Goal: Task Accomplishment & Management: Use online tool/utility

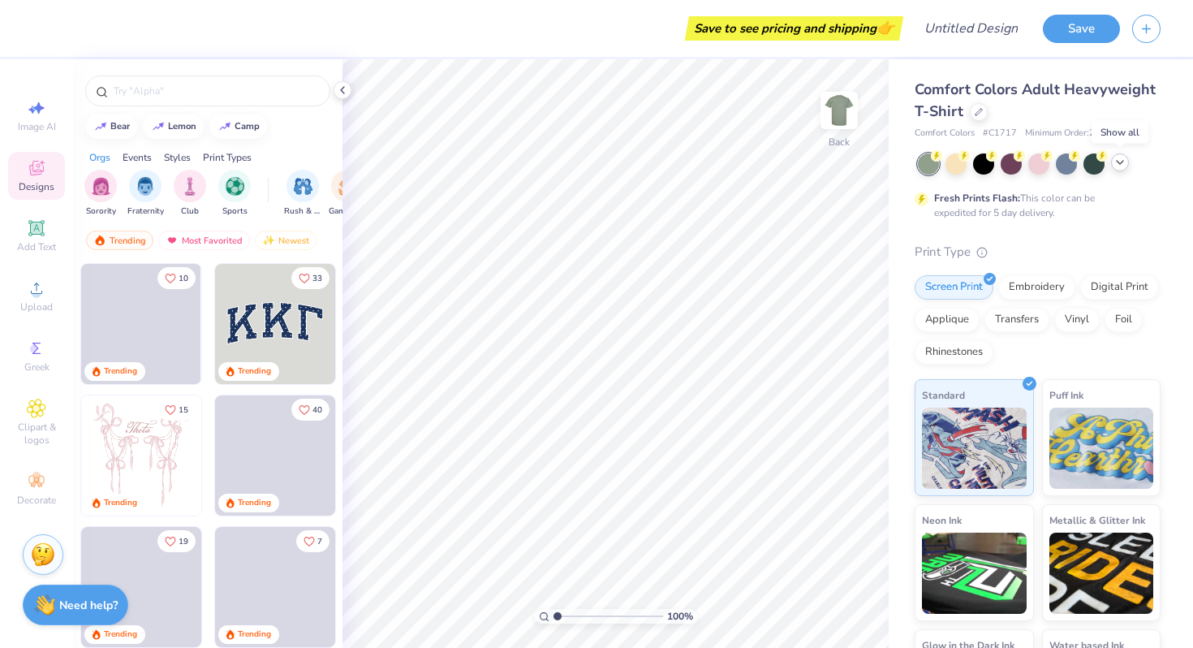
click at [1116, 169] on div at bounding box center [1120, 162] width 18 height 18
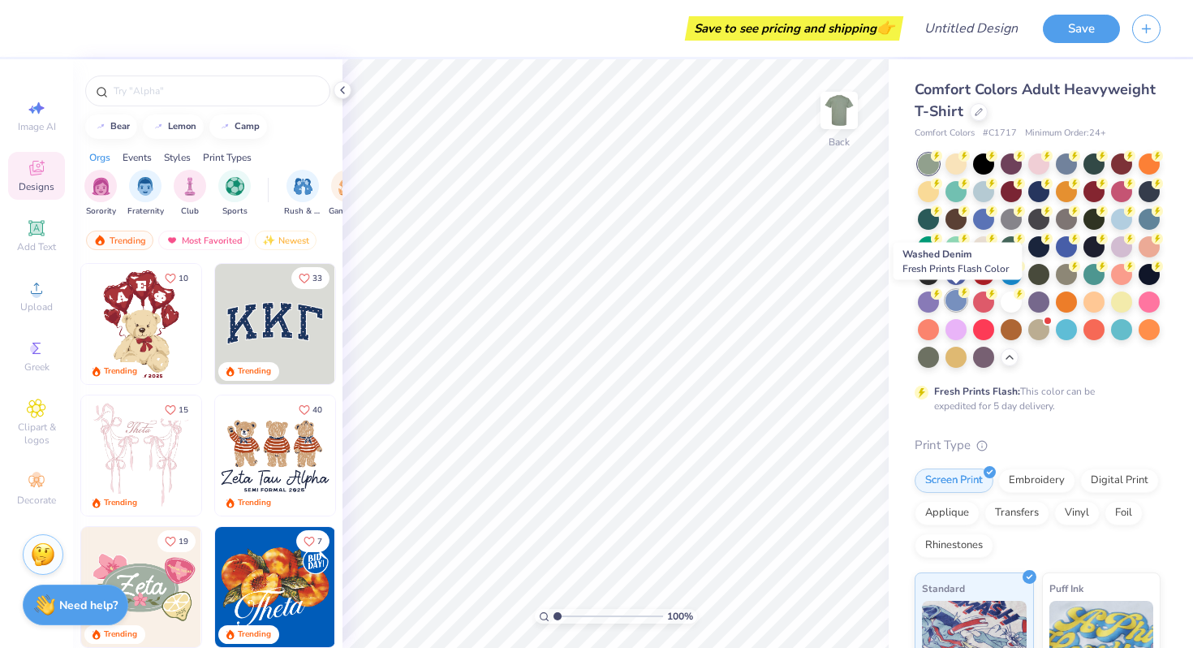
click at [955, 300] on div at bounding box center [956, 300] width 21 height 21
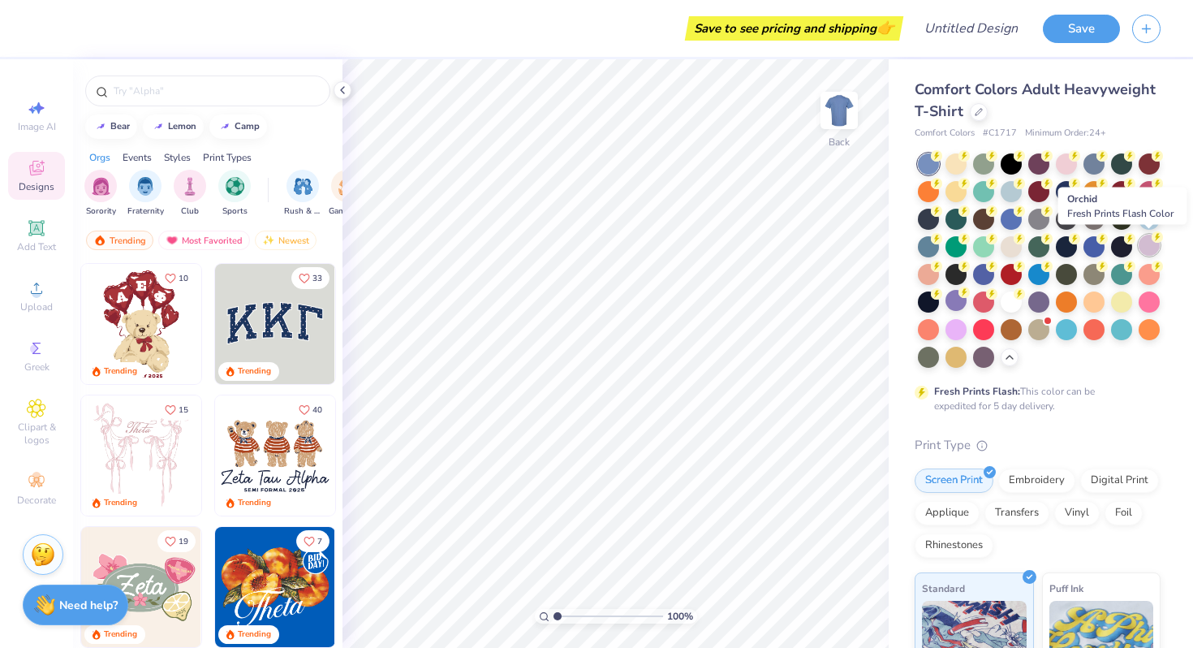
click at [1150, 242] on div at bounding box center [1149, 245] width 21 height 21
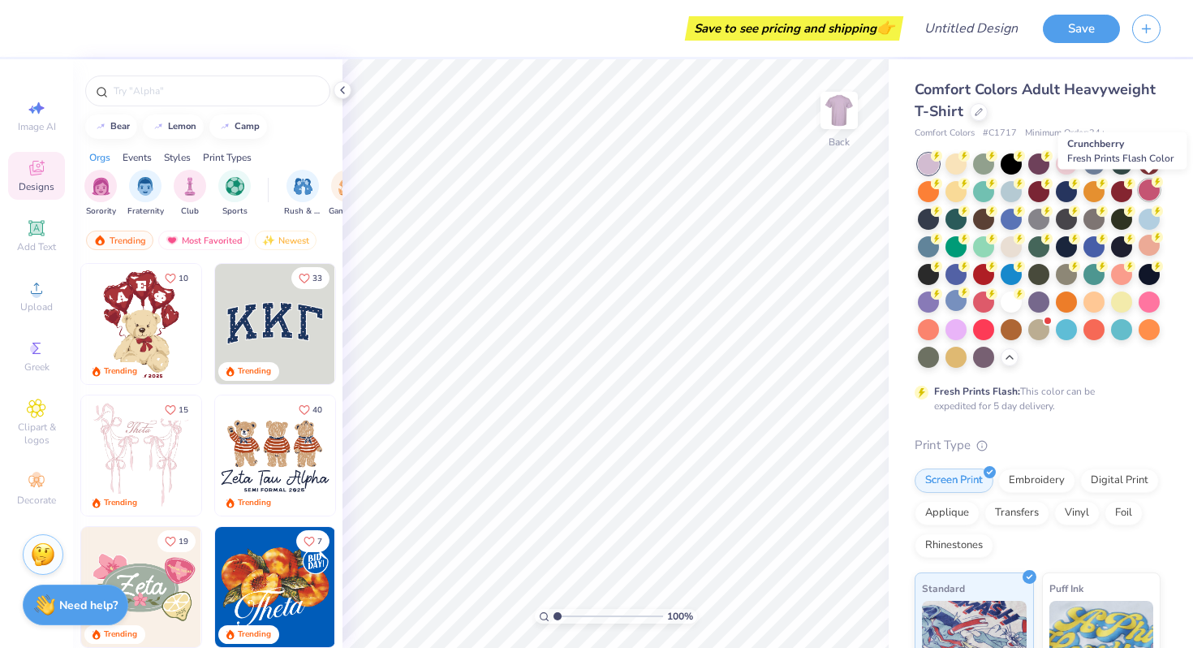
click at [1145, 193] on div at bounding box center [1149, 189] width 21 height 21
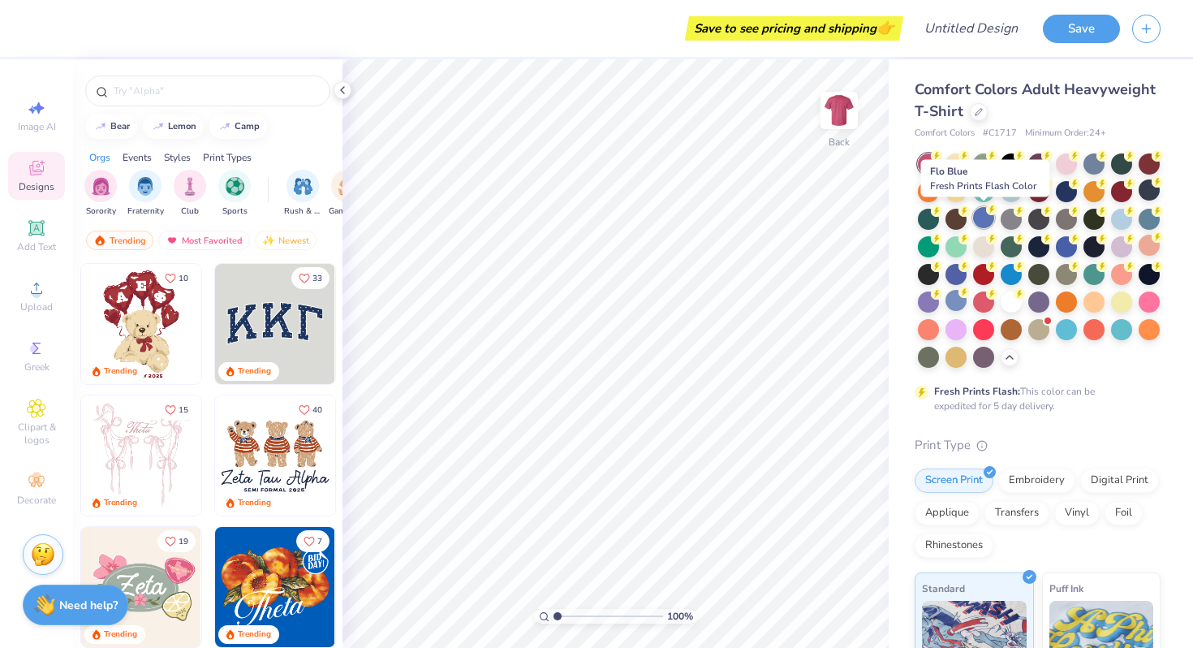
click at [979, 220] on div at bounding box center [983, 217] width 21 height 21
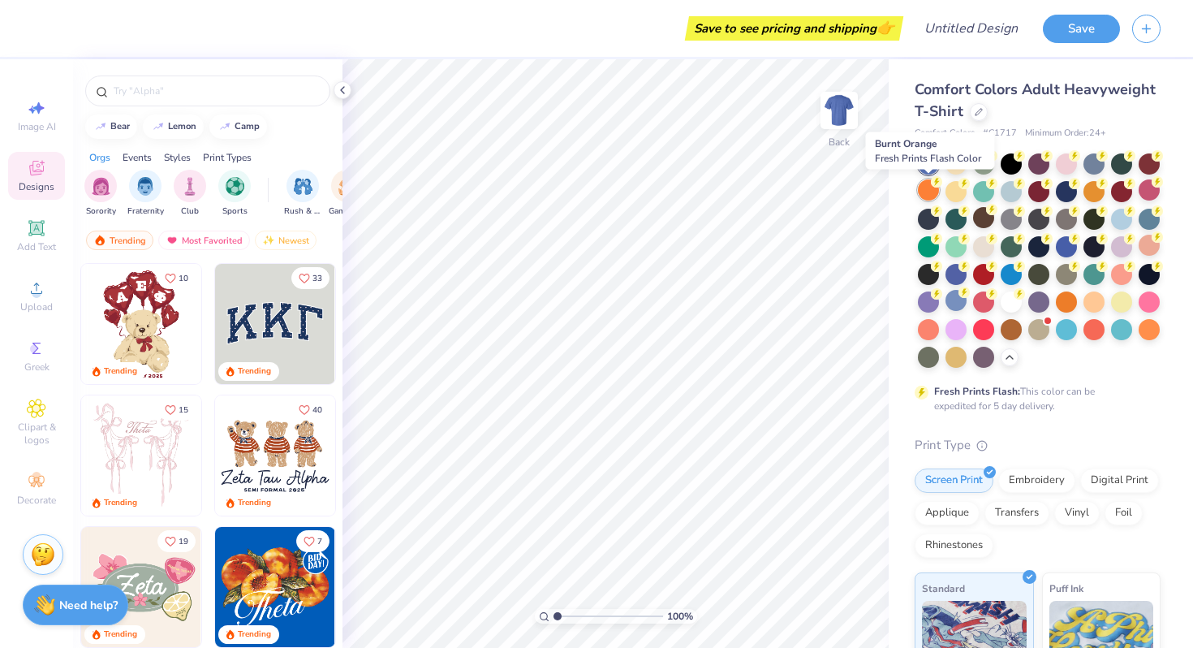
click at [935, 199] on div at bounding box center [928, 189] width 21 height 21
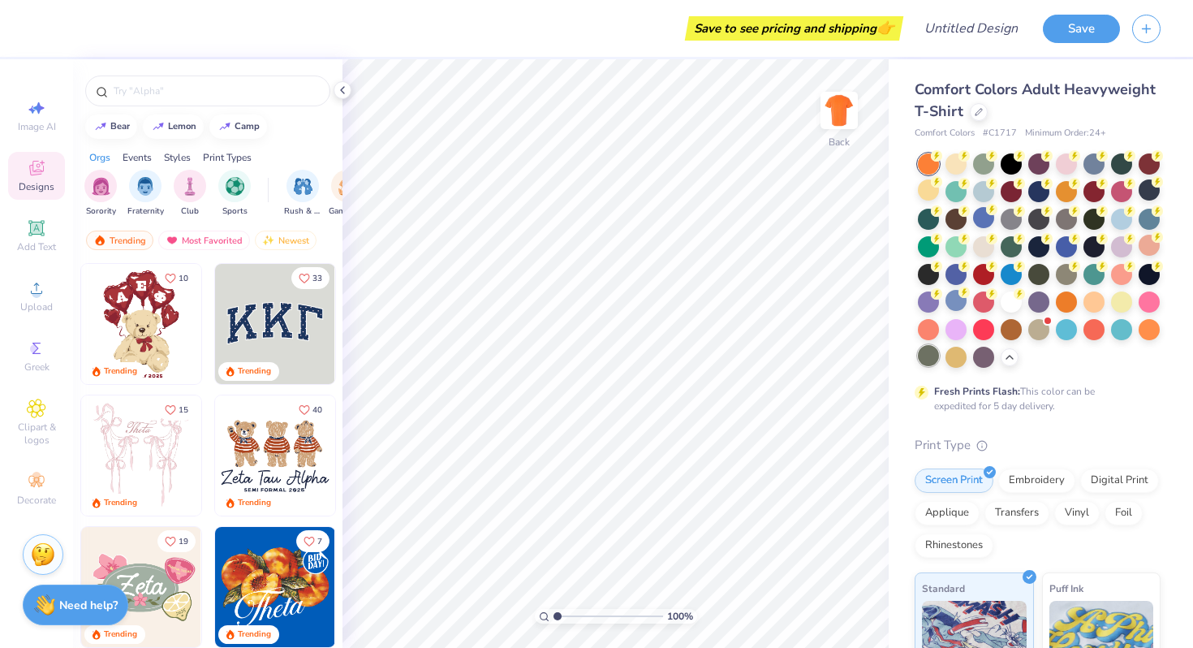
click at [926, 352] on div at bounding box center [928, 355] width 21 height 21
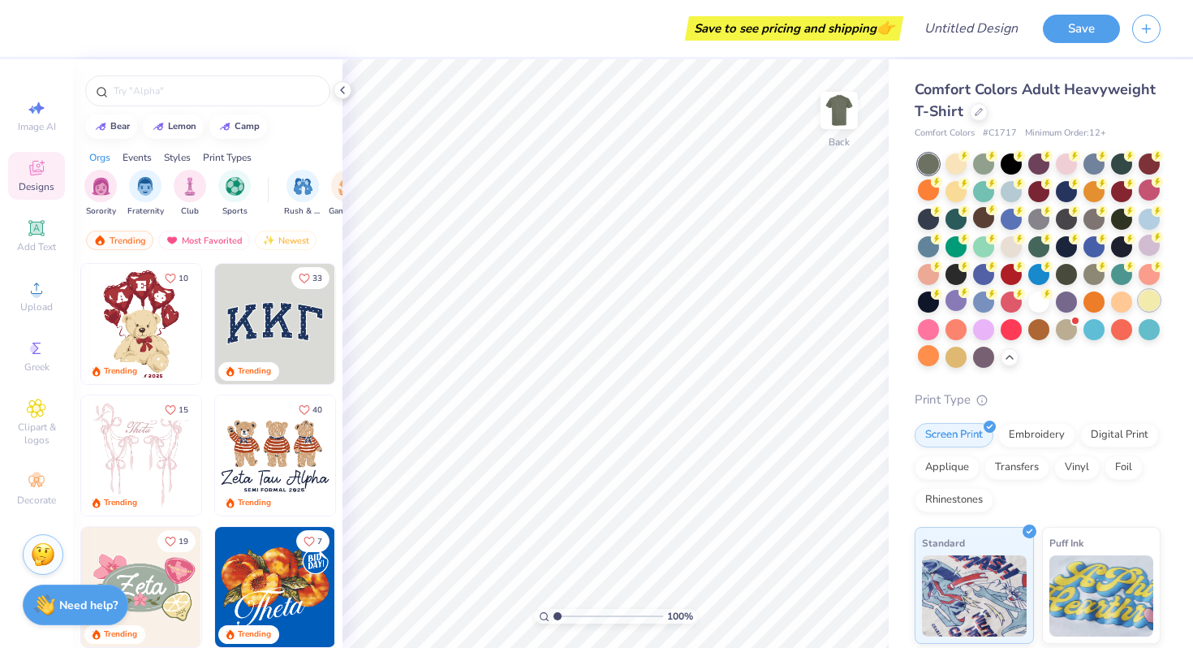
click at [1142, 305] on div at bounding box center [1149, 300] width 21 height 21
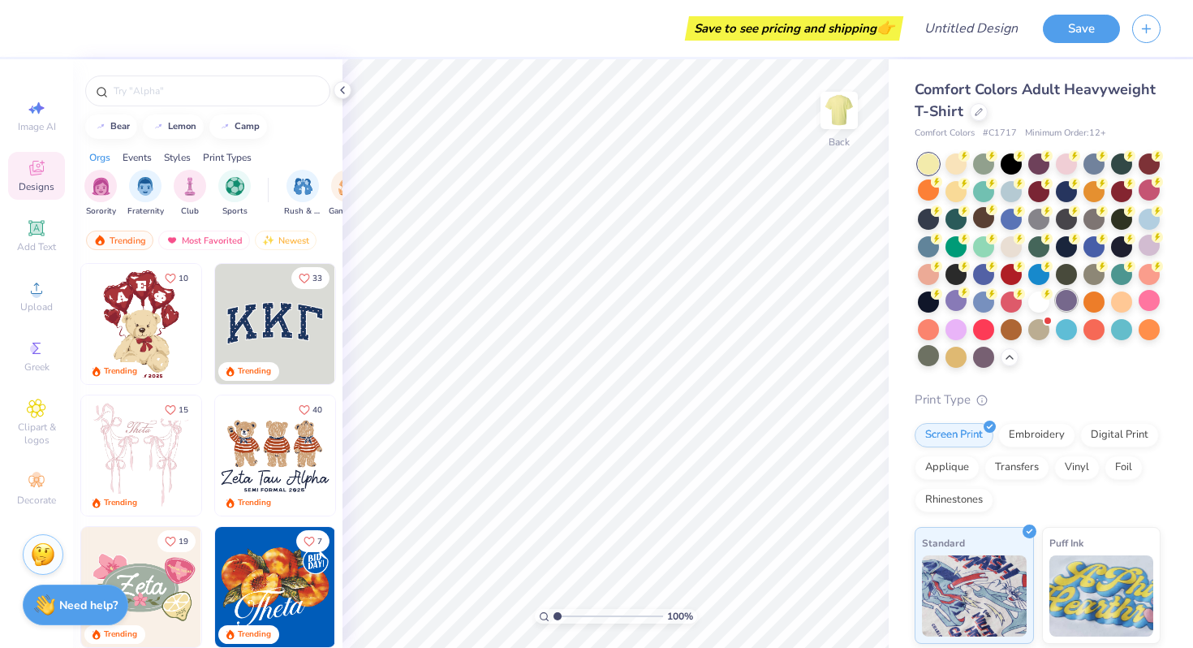
click at [1068, 300] on div at bounding box center [1066, 300] width 21 height 21
click at [948, 300] on div at bounding box center [956, 300] width 21 height 21
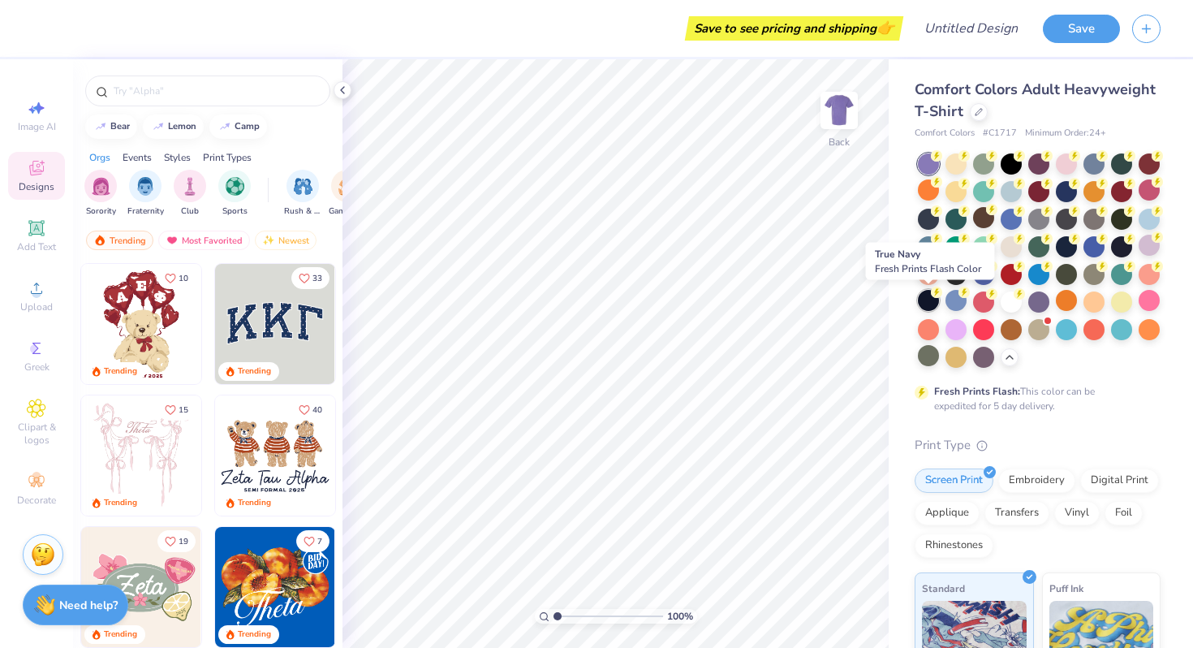
scroll to position [17, 0]
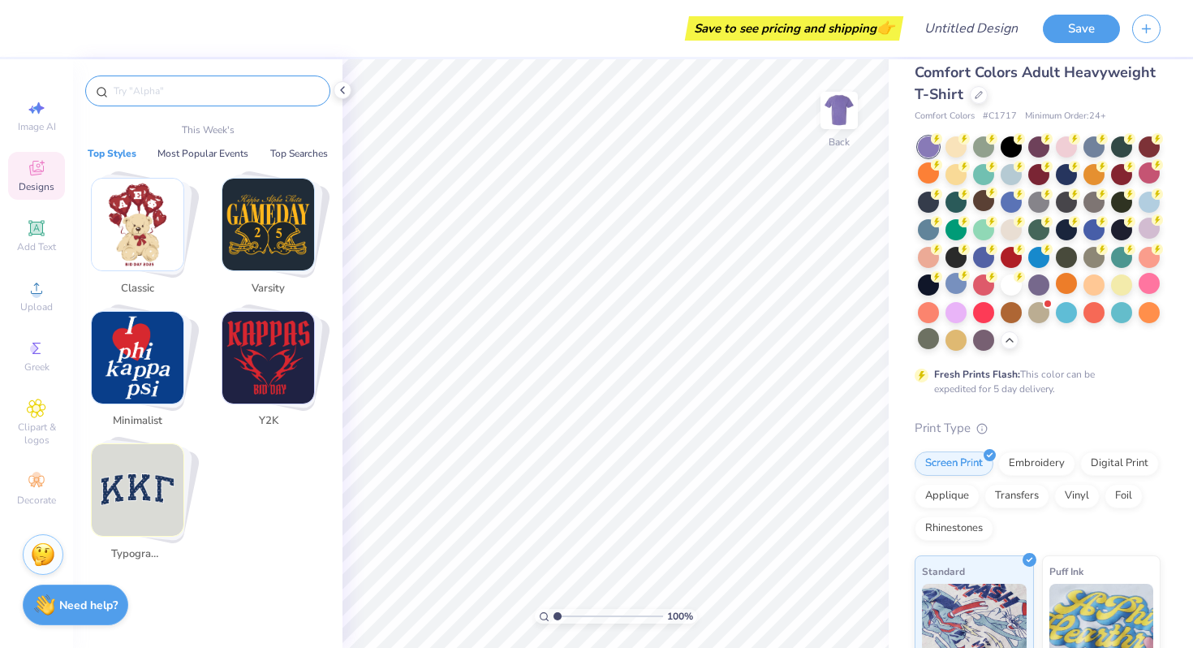
click at [192, 85] on input "text" at bounding box center [216, 91] width 208 height 16
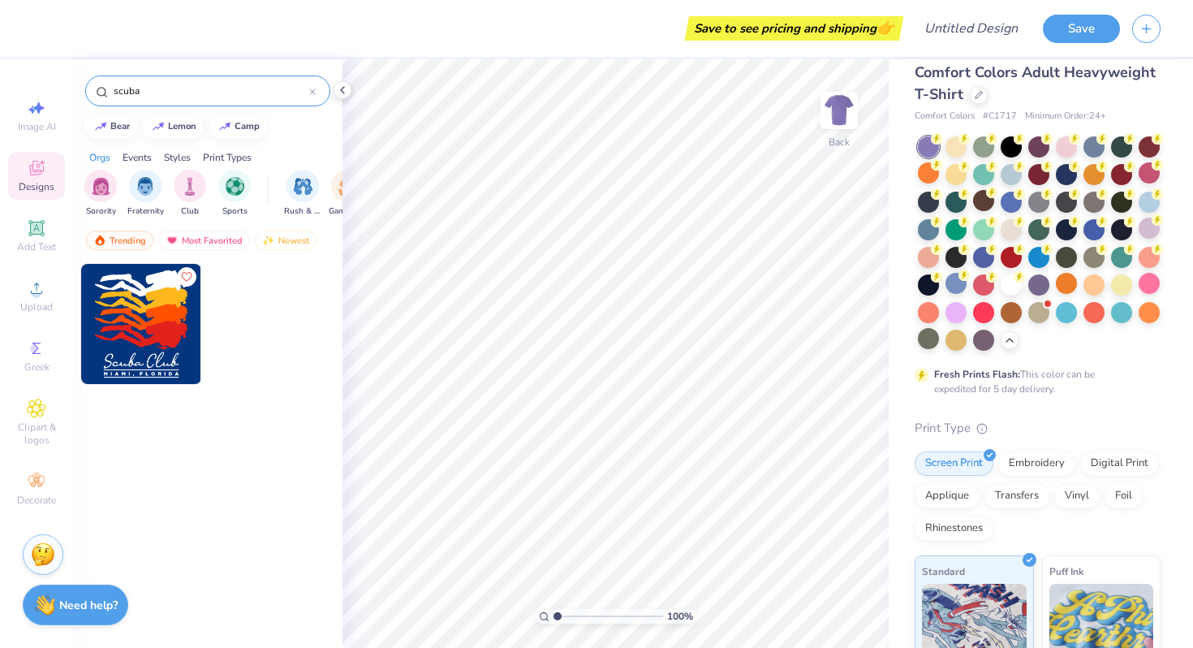
type input "scuba"
click at [140, 332] on img at bounding box center [141, 324] width 120 height 120
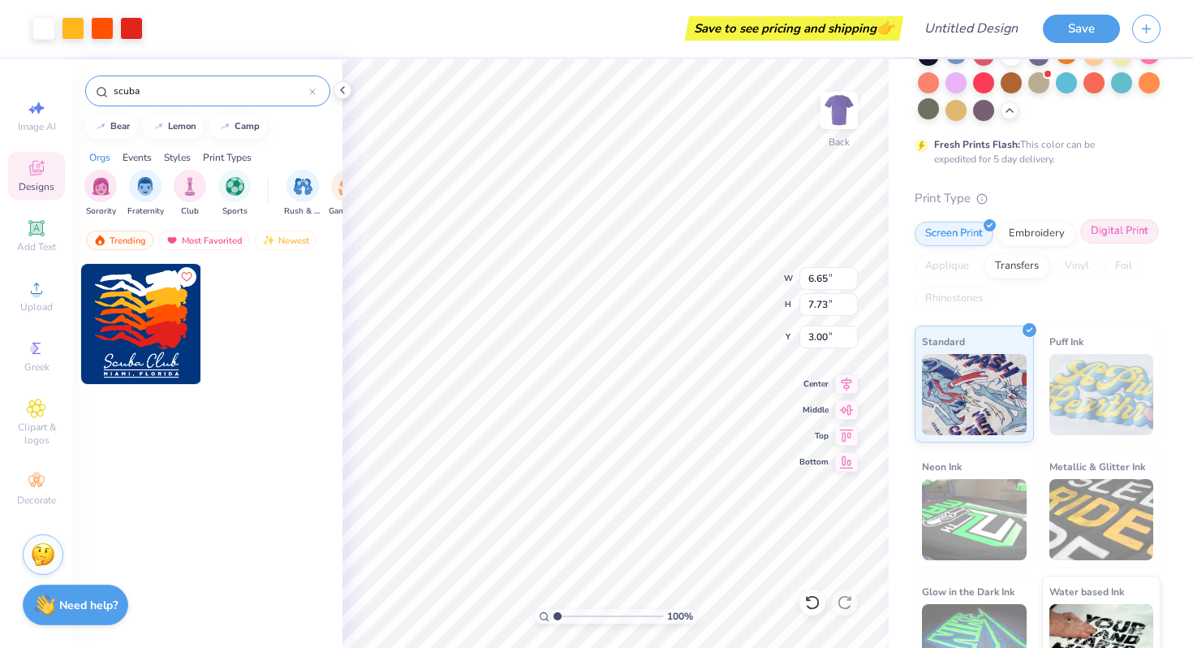
scroll to position [291, 0]
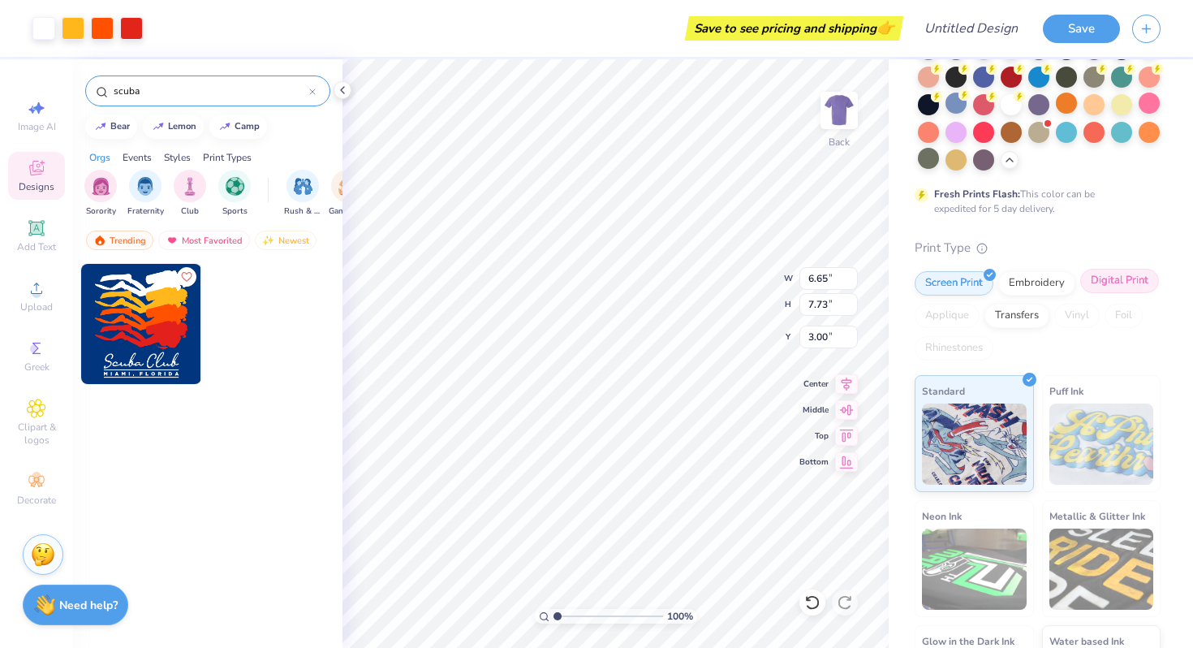
click at [1121, 289] on div "Digital Print" at bounding box center [1120, 281] width 79 height 24
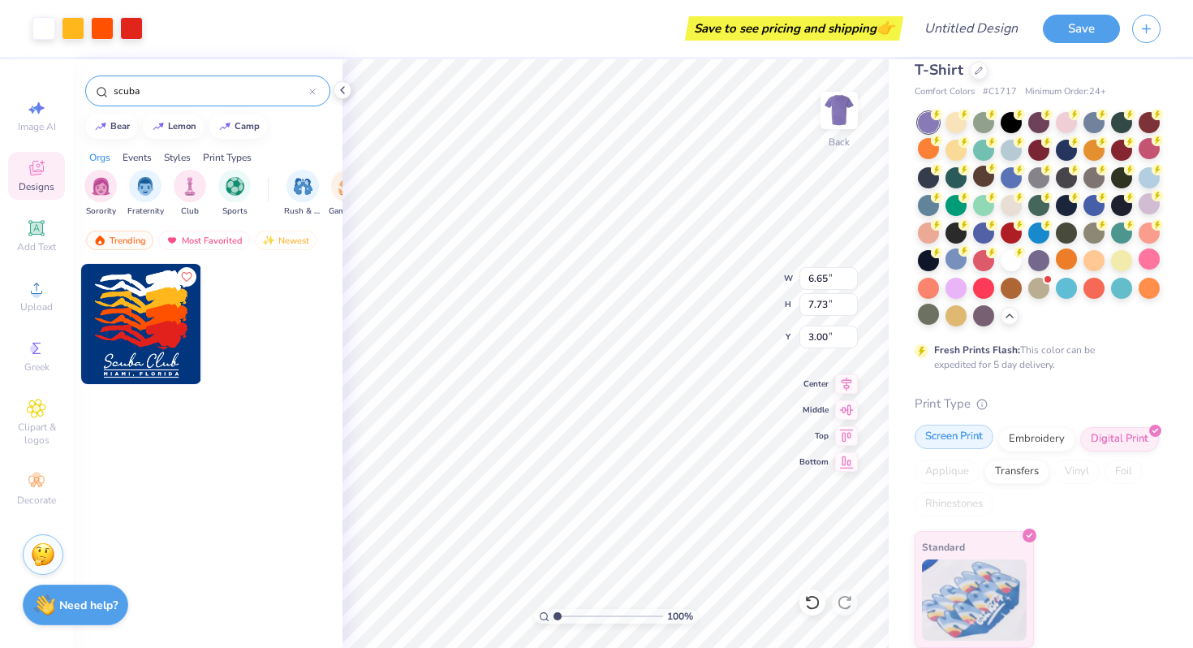
click at [970, 437] on div "Screen Print" at bounding box center [954, 437] width 79 height 24
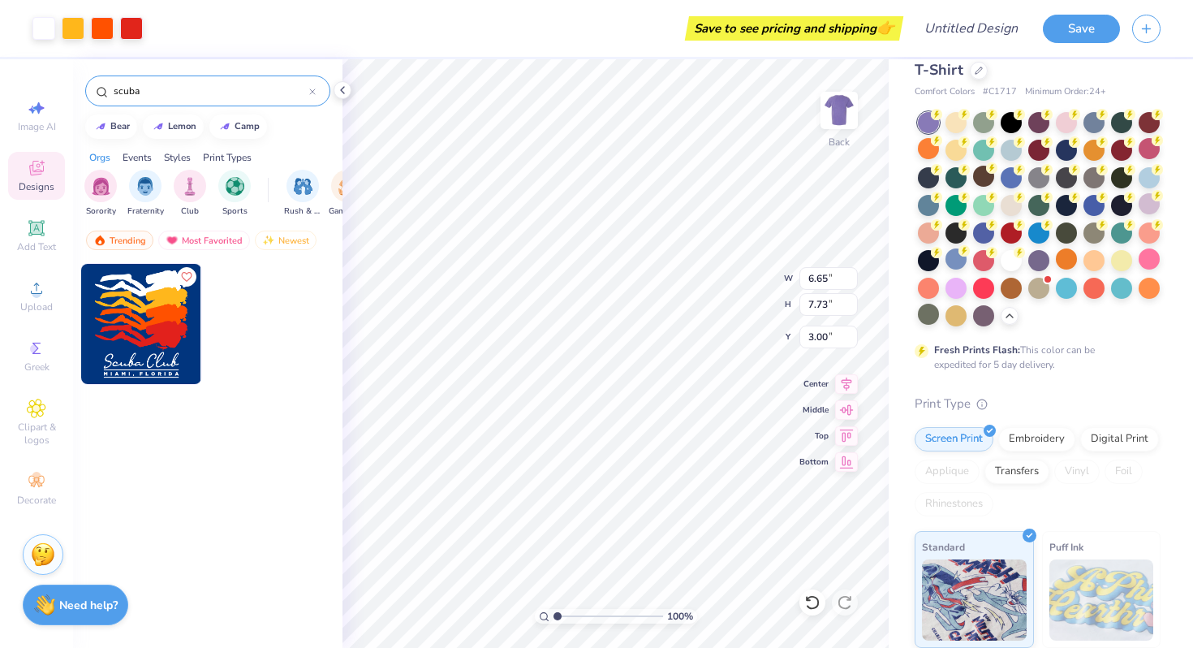
scroll to position [291, 0]
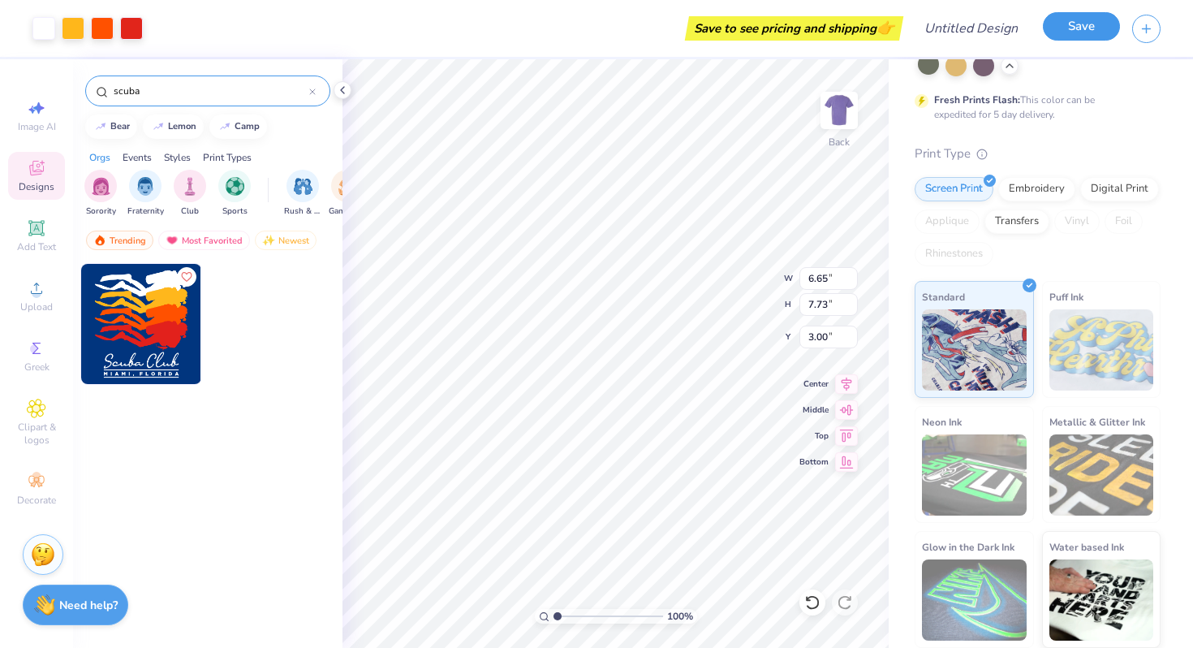
click at [1077, 26] on button "Save" at bounding box center [1081, 26] width 77 height 28
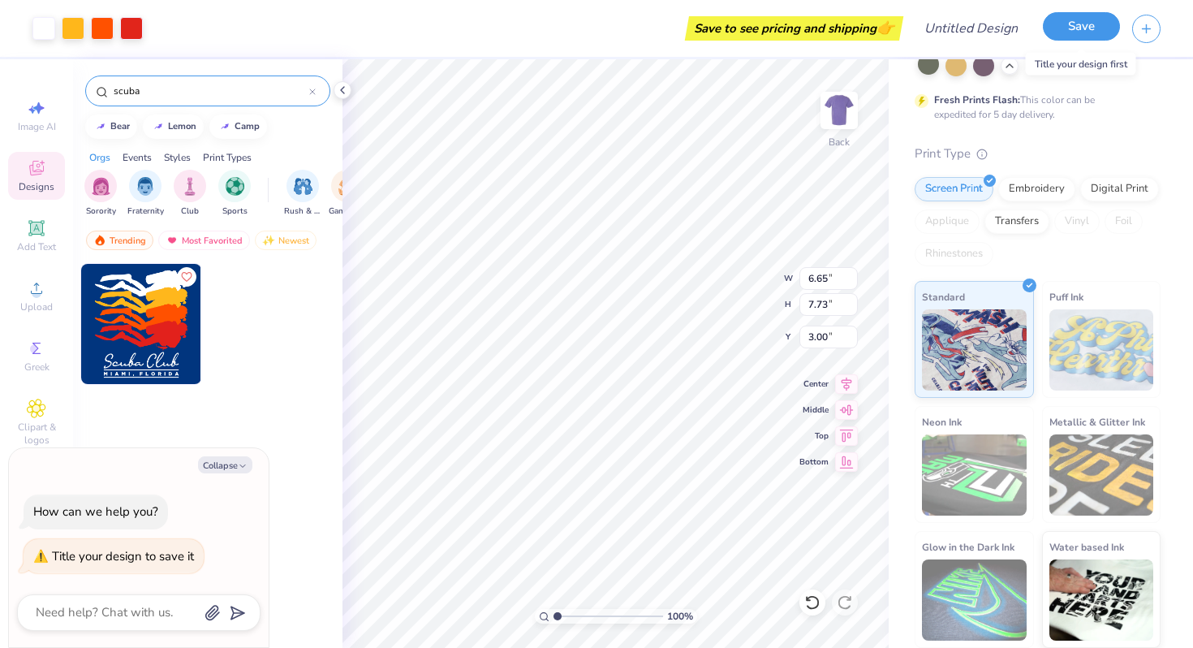
click at [1050, 25] on button "Save" at bounding box center [1081, 26] width 77 height 28
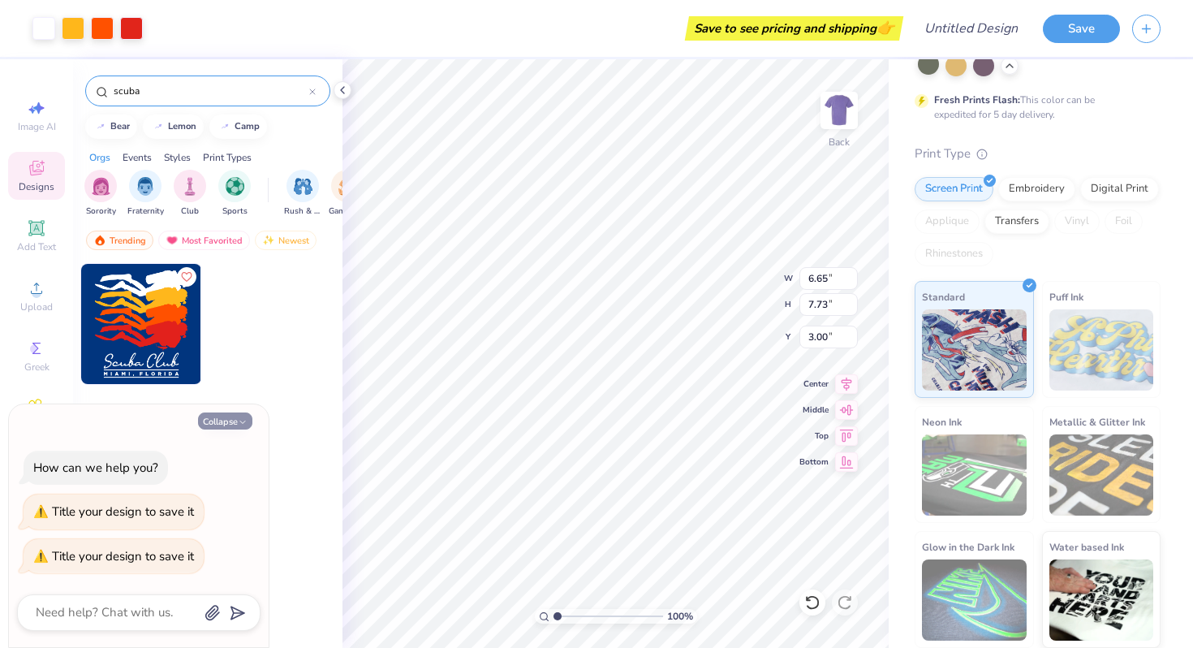
click at [232, 421] on button "Collapse" at bounding box center [225, 420] width 54 height 17
type textarea "x"
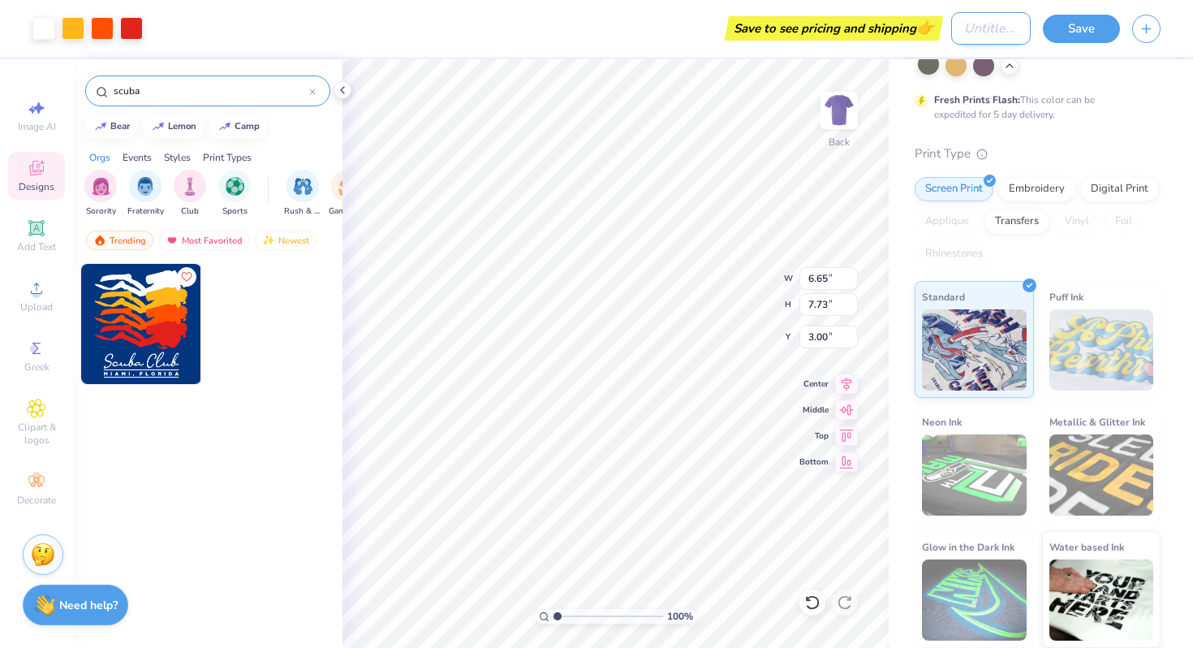
click at [951, 31] on input "Design Title" at bounding box center [991, 28] width 80 height 32
type input "hi"
click at [1082, 23] on button "Save" at bounding box center [1081, 26] width 77 height 28
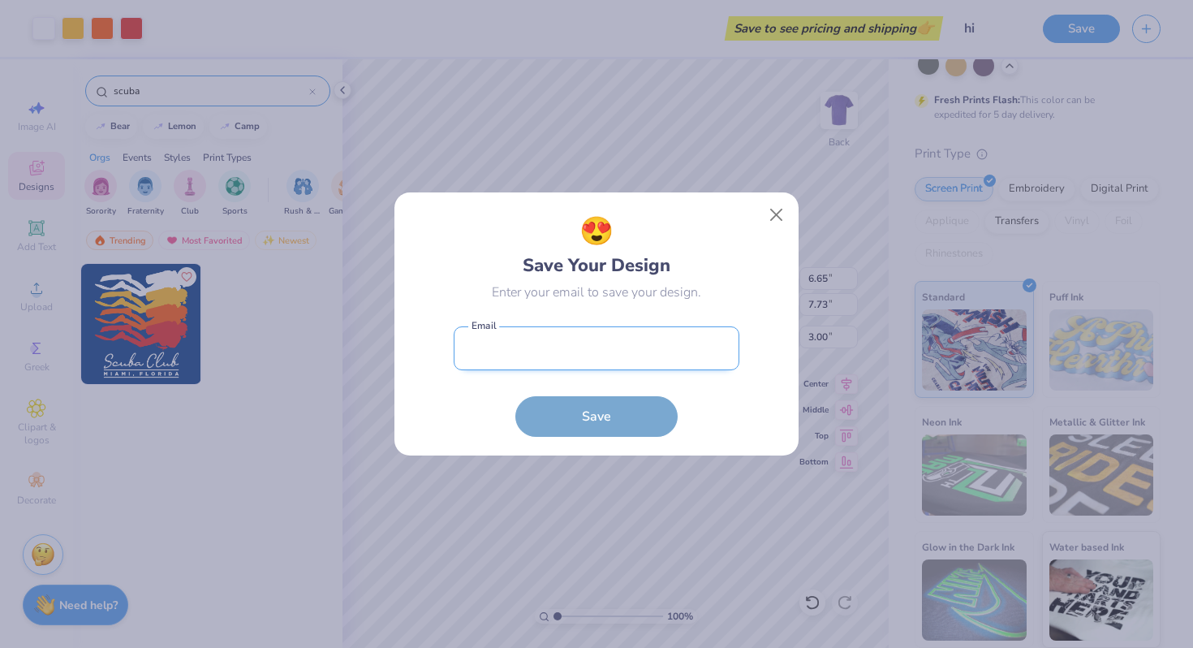
click at [573, 363] on input "email" at bounding box center [597, 348] width 286 height 45
type input "jo"
click at [623, 445] on div "😍 Save Your Design Enter your email to save your design. jo Email must be a val…" at bounding box center [597, 323] width 404 height 263
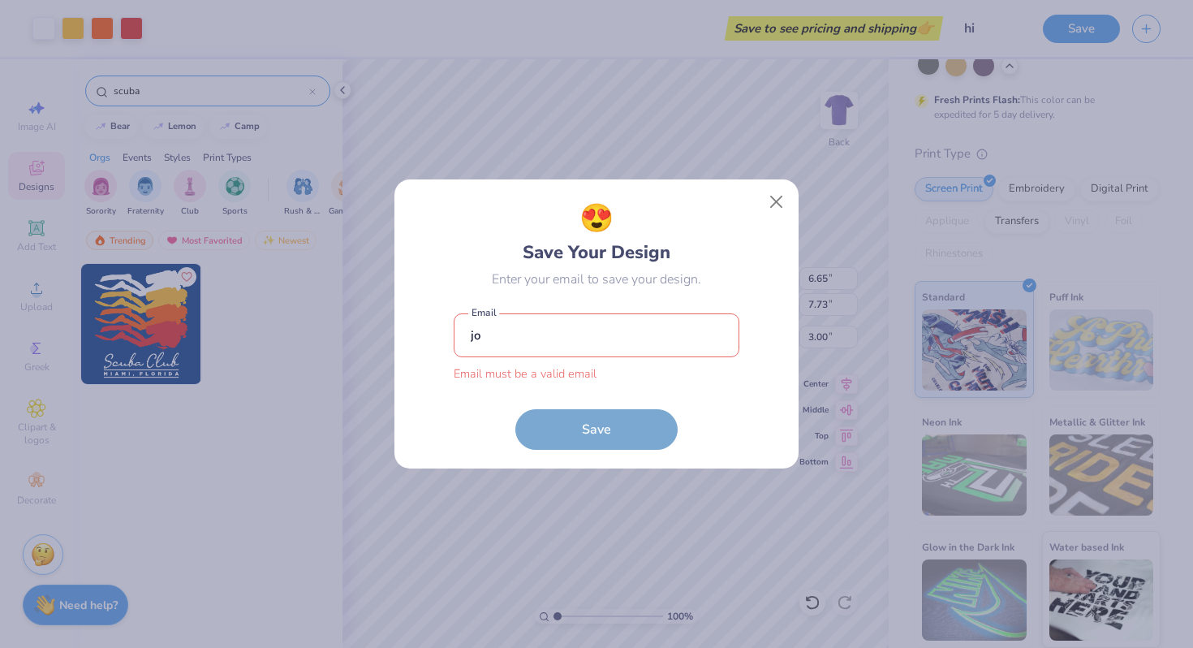
click at [621, 420] on form "jo Email must be a valid email Email Save" at bounding box center [597, 377] width 286 height 145
click at [766, 200] on button "Close" at bounding box center [777, 202] width 31 height 31
